Goal: Find specific page/section: Find specific page/section

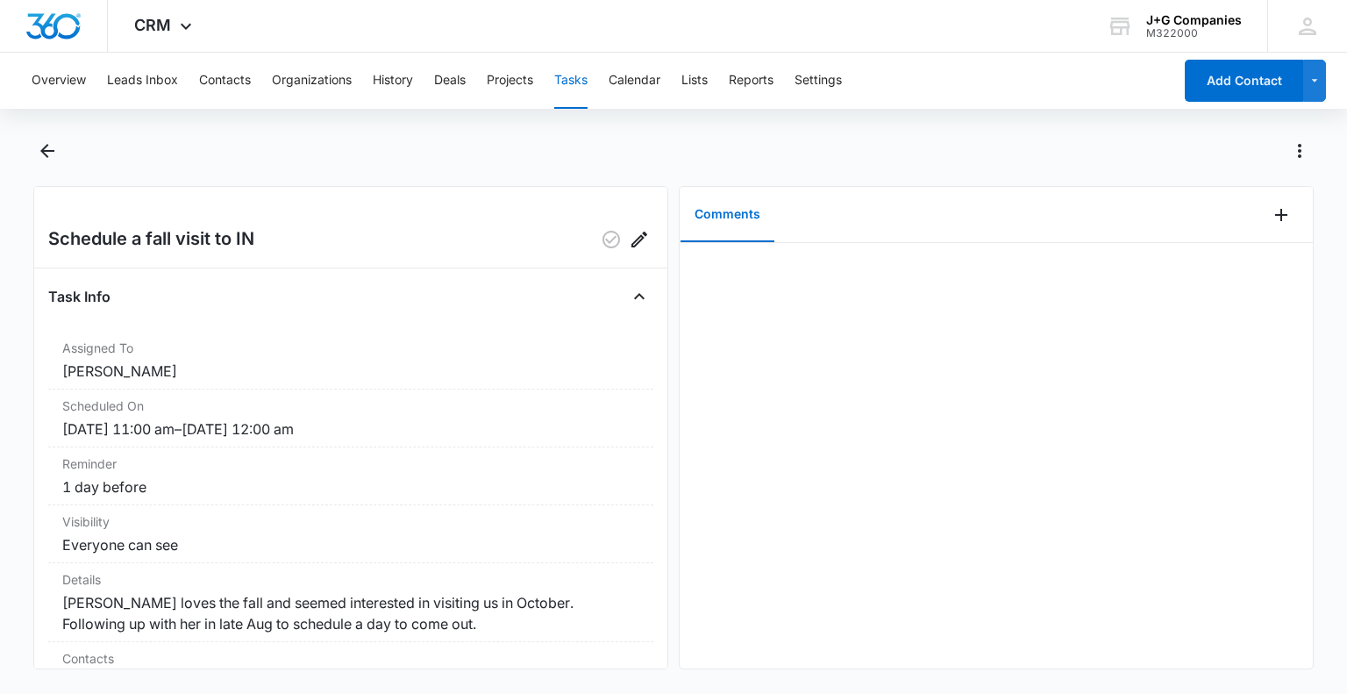
drag, startPoint x: 664, startPoint y: 139, endPoint x: 530, endPoint y: 148, distance: 134.5
click at [533, 145] on div at bounding box center [692, 151] width 1241 height 28
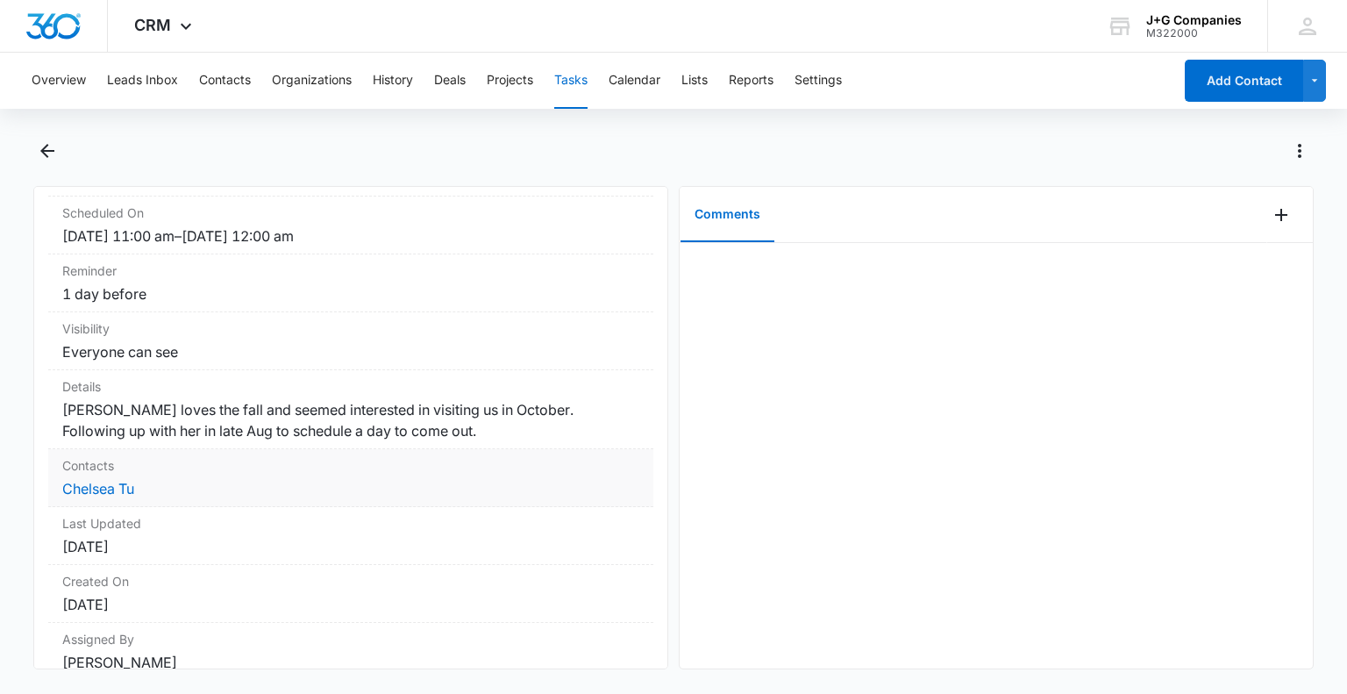
scroll to position [266, 0]
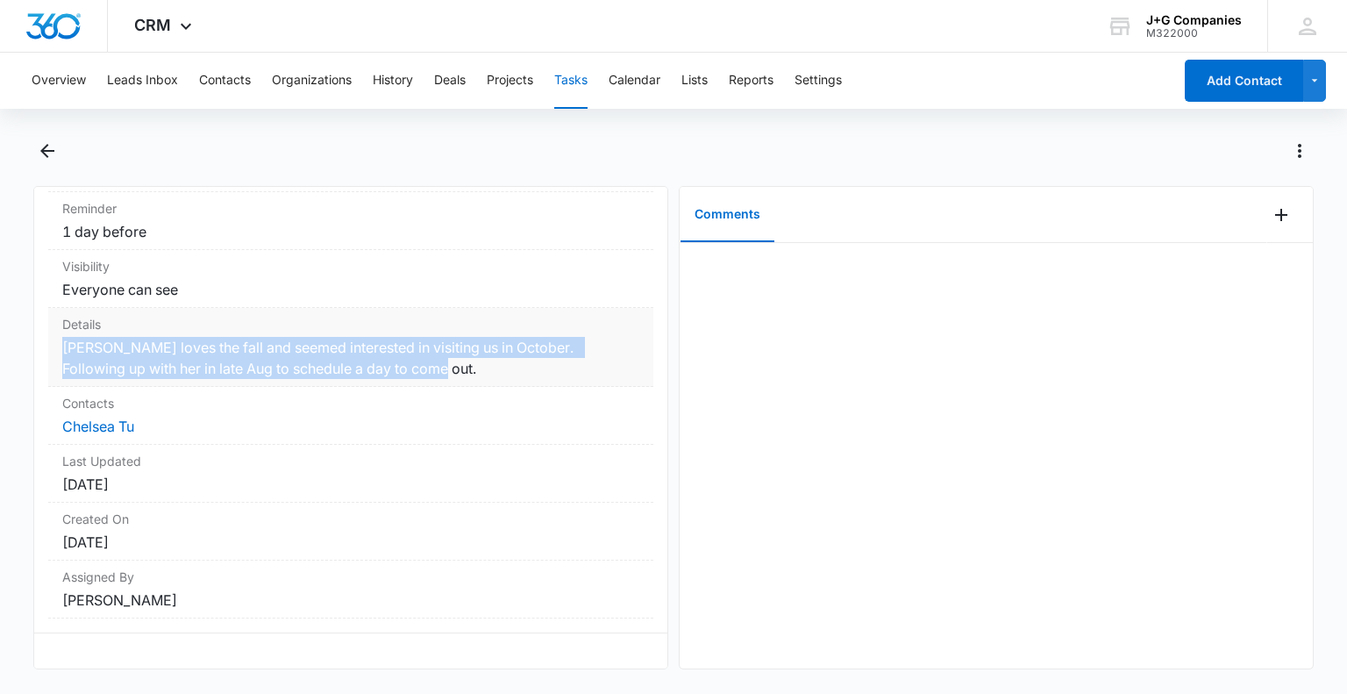
drag, startPoint x: 381, startPoint y: 343, endPoint x: 63, endPoint y: 331, distance: 317.6
click at [61, 330] on div "Details [PERSON_NAME] loves the fall and seemed interested in visiting us in Oc…" at bounding box center [350, 347] width 605 height 79
click at [105, 337] on dd "[PERSON_NAME] loves the fall and seemed interested in visiting us in October. F…" at bounding box center [350, 358] width 577 height 42
click at [240, 341] on dd "[PERSON_NAME] loves the fall and seemed interested in visiting us in October. F…" at bounding box center [350, 358] width 577 height 42
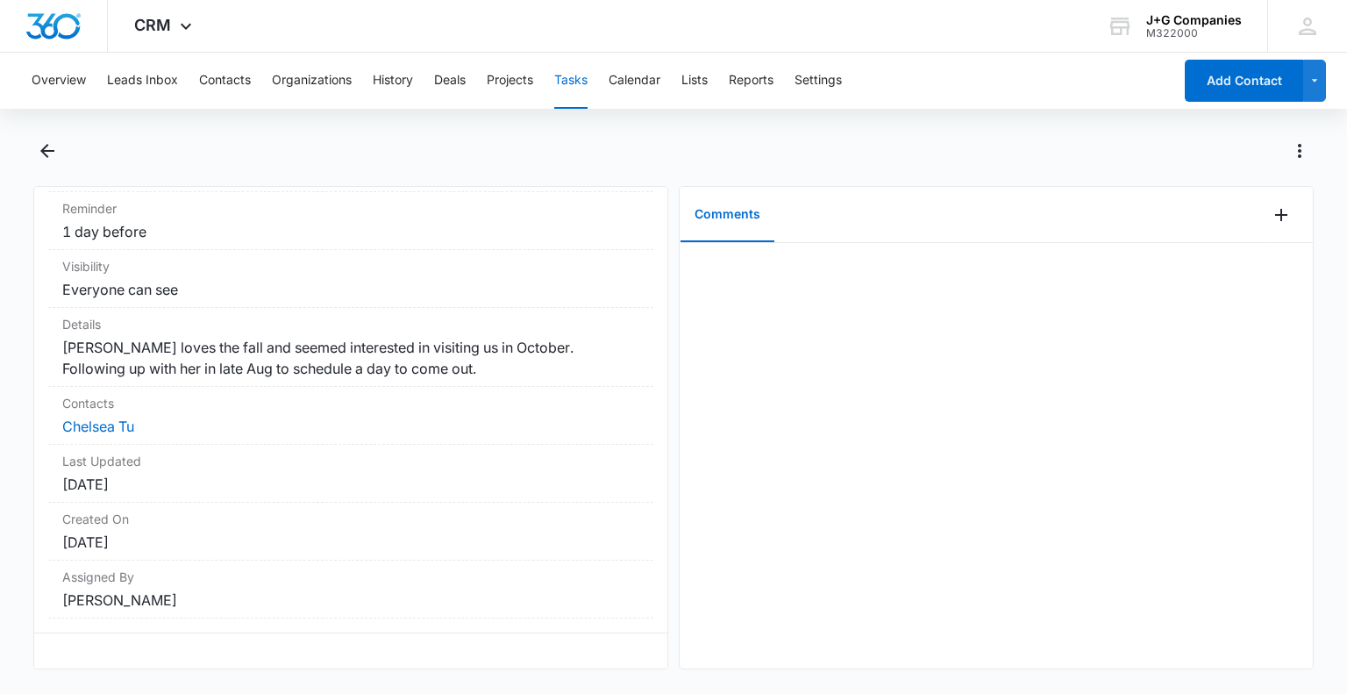
drag, startPoint x: 267, startPoint y: 267, endPoint x: 267, endPoint y: 158, distance: 108.7
click at [254, 158] on div at bounding box center [692, 151] width 1241 height 28
drag, startPoint x: 396, startPoint y: 158, endPoint x: 319, endPoint y: 152, distance: 77.4
click at [319, 152] on div at bounding box center [692, 151] width 1241 height 28
click at [85, 417] on link "Chelsea Tu" at bounding box center [98, 426] width 72 height 18
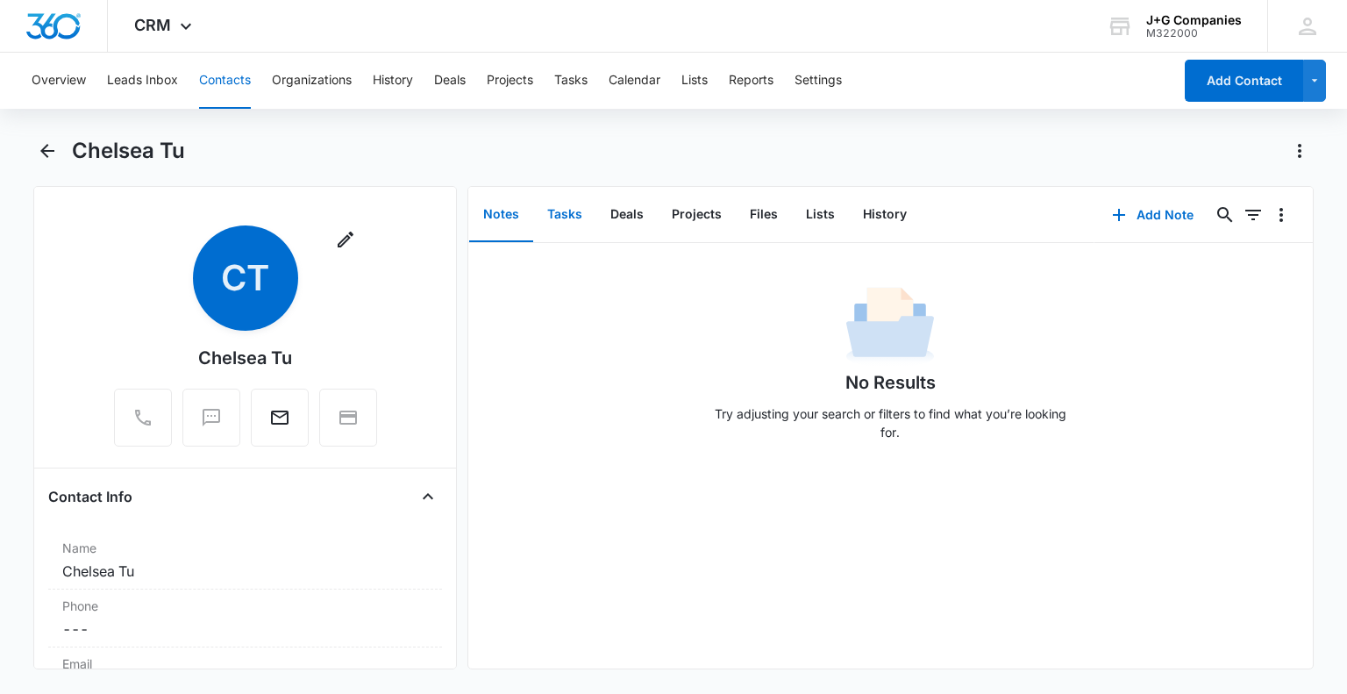
click at [566, 212] on button "Tasks" at bounding box center [564, 215] width 63 height 54
